Goal: Use online tool/utility: Utilize a website feature to perform a specific function

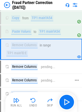
scroll to position [3416, 0]
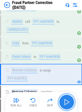
click at [68, 102] on img "button" at bounding box center [66, 102] width 8 height 8
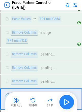
scroll to position [3454, 0]
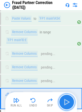
click at [65, 100] on img "button" at bounding box center [66, 102] width 8 height 8
click at [64, 100] on img "button" at bounding box center [66, 102] width 8 height 8
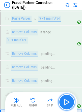
click at [64, 100] on img "button" at bounding box center [66, 102] width 8 height 8
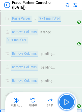
click at [64, 100] on img "button" at bounding box center [66, 102] width 8 height 8
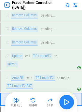
scroll to position [3493, 0]
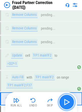
click at [67, 97] on button "button" at bounding box center [66, 102] width 16 height 16
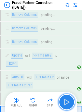
click at [67, 97] on button "button" at bounding box center [66, 102] width 16 height 16
click at [68, 101] on img "button" at bounding box center [66, 102] width 8 height 8
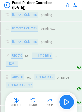
scroll to position [3528, 0]
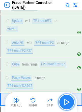
click at [68, 101] on img "button" at bounding box center [66, 102] width 8 height 8
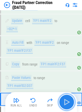
click at [68, 101] on img "button" at bounding box center [66, 102] width 8 height 8
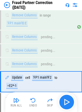
scroll to position [3454, 0]
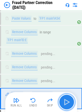
click at [68, 101] on img "button" at bounding box center [66, 102] width 8 height 8
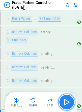
click at [68, 101] on img "button" at bounding box center [66, 102] width 8 height 8
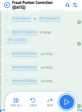
click at [68, 101] on img "button" at bounding box center [66, 102] width 8 height 8
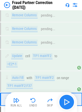
scroll to position [3493, 0]
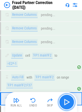
click at [68, 101] on img "button" at bounding box center [66, 102] width 8 height 8
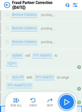
click at [68, 101] on img "button" at bounding box center [66, 102] width 8 height 8
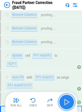
click at [68, 101] on img "button" at bounding box center [66, 102] width 8 height 8
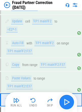
scroll to position [3528, 0]
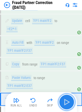
click at [68, 101] on img "button" at bounding box center [66, 102] width 8 height 8
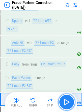
click at [68, 101] on img "button" at bounding box center [66, 102] width 8 height 8
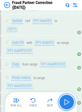
click at [68, 101] on img "button" at bounding box center [66, 102] width 8 height 8
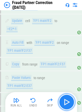
click at [68, 101] on img "button" at bounding box center [66, 102] width 8 height 8
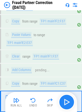
scroll to position [3573, 0]
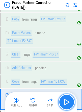
click at [68, 101] on img "button" at bounding box center [66, 102] width 8 height 8
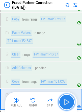
click at [68, 101] on img "button" at bounding box center [66, 102] width 8 height 8
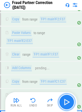
click at [68, 101] on img "button" at bounding box center [66, 102] width 8 height 8
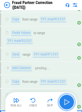
click at [68, 101] on img "button" at bounding box center [66, 102] width 8 height 8
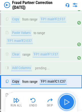
click at [68, 101] on img "button" at bounding box center [66, 102] width 8 height 8
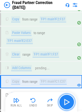
click at [68, 101] on img "button" at bounding box center [66, 102] width 8 height 8
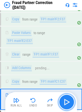
click at [68, 101] on img "button" at bounding box center [66, 102] width 8 height 8
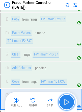
click at [68, 101] on img "button" at bounding box center [66, 102] width 8 height 8
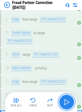
click at [68, 101] on img "button" at bounding box center [66, 102] width 8 height 8
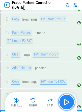
click at [68, 101] on img "button" at bounding box center [66, 102] width 8 height 8
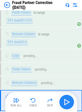
scroll to position [3656, 0]
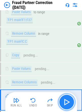
click at [68, 101] on img "button" at bounding box center [66, 102] width 8 height 8
click at [66, 102] on img "button" at bounding box center [66, 102] width 8 height 8
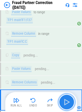
click at [66, 102] on img "button" at bounding box center [66, 102] width 8 height 8
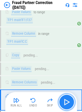
click at [66, 102] on img "button" at bounding box center [66, 102] width 8 height 8
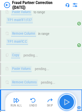
click at [67, 100] on img "button" at bounding box center [66, 102] width 8 height 8
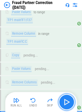
click at [67, 100] on img "button" at bounding box center [66, 102] width 8 height 8
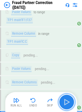
click at [66, 99] on img "button" at bounding box center [66, 102] width 8 height 8
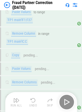
click at [66, 99] on div "Run All Undo Skip" at bounding box center [41, 102] width 66 height 16
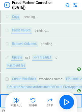
scroll to position [3695, 0]
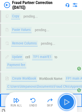
click at [64, 100] on img "button" at bounding box center [66, 102] width 8 height 8
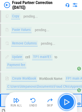
click at [64, 100] on img "button" at bounding box center [66, 102] width 8 height 8
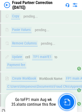
click at [64, 100] on img "button" at bounding box center [66, 102] width 7 height 7
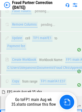
scroll to position [3722, 0]
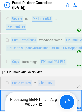
click at [76, 98] on icon at bounding box center [76, 100] width 5 height 5
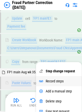
click at [53, 80] on div "Record steps" at bounding box center [55, 81] width 18 height 4
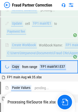
scroll to position [3715, 0]
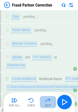
click at [50, 100] on img "button" at bounding box center [48, 100] width 6 height 6
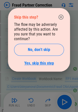
click at [44, 61] on link "Yes, skip this step" at bounding box center [39, 63] width 30 height 5
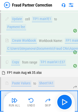
scroll to position [3753, 0]
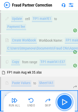
click at [63, 99] on img "button" at bounding box center [65, 102] width 8 height 8
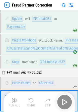
click at [63, 99] on div "Run All Undo Skip" at bounding box center [40, 102] width 66 height 16
click at [64, 101] on div "Run All Undo Skip" at bounding box center [40, 102] width 66 height 16
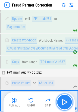
click at [64, 103] on img "button" at bounding box center [65, 102] width 8 height 8
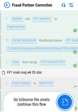
click at [64, 103] on img "button" at bounding box center [65, 102] width 7 height 7
